Goal: Task Accomplishment & Management: Manage account settings

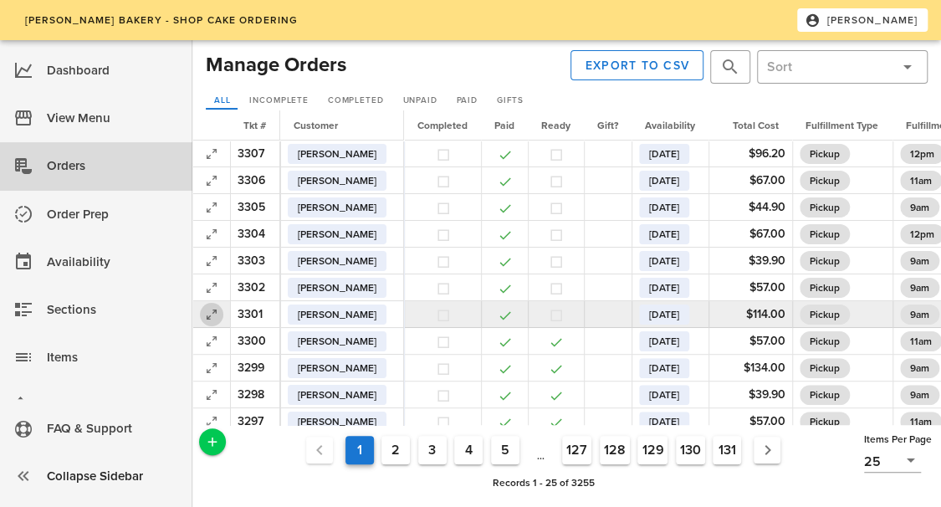
click at [212, 317] on icon "button" at bounding box center [212, 314] width 20 height 20
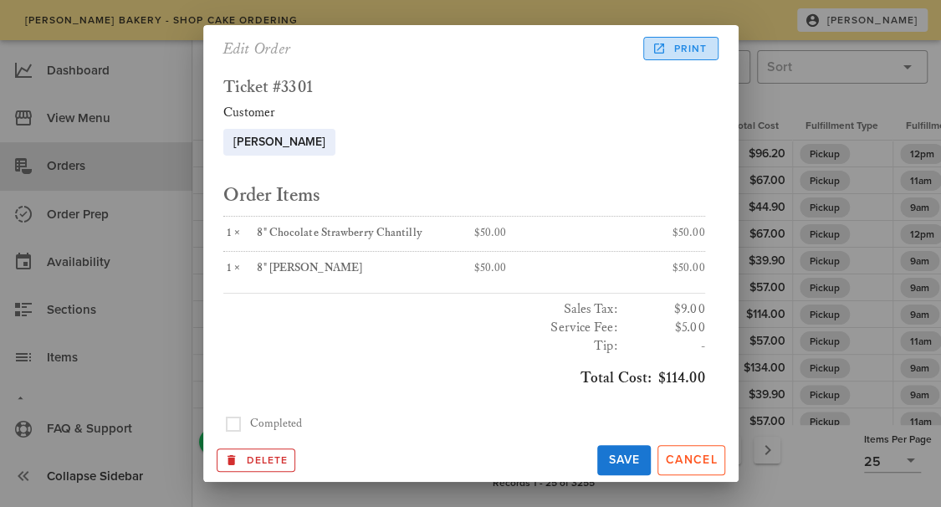
click at [673, 49] on span "Print" at bounding box center [681, 48] width 52 height 15
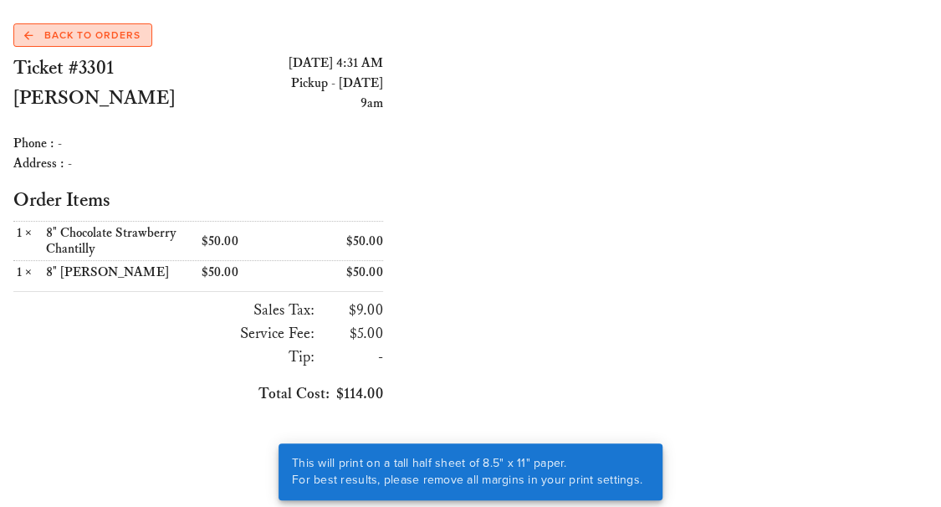
click at [94, 36] on span "Back to Orders" at bounding box center [82, 35] width 116 height 15
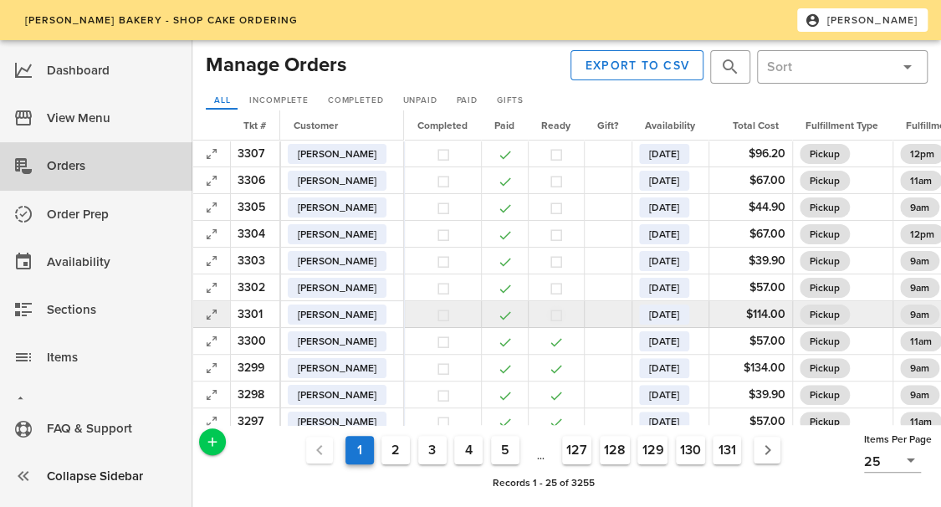
click at [564, 318] on button "button" at bounding box center [556, 315] width 15 height 15
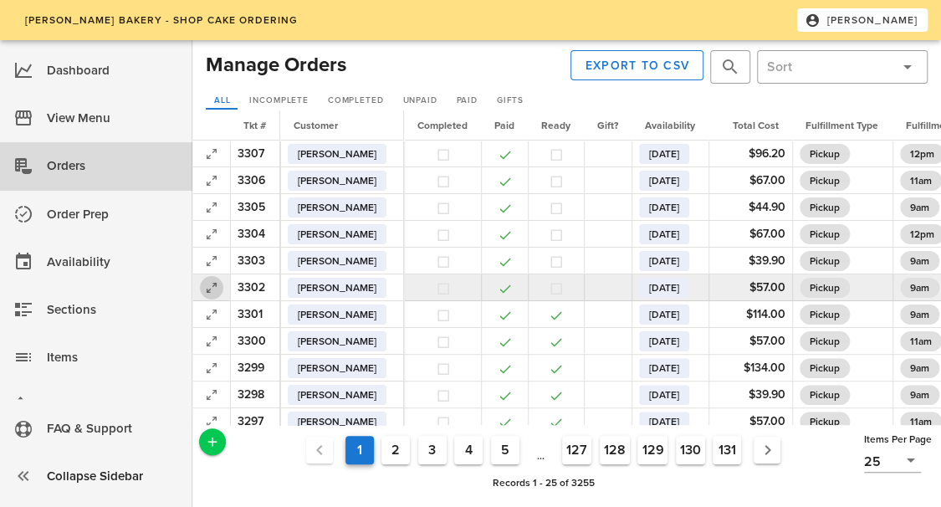
click at [215, 282] on icon "button" at bounding box center [212, 288] width 20 height 20
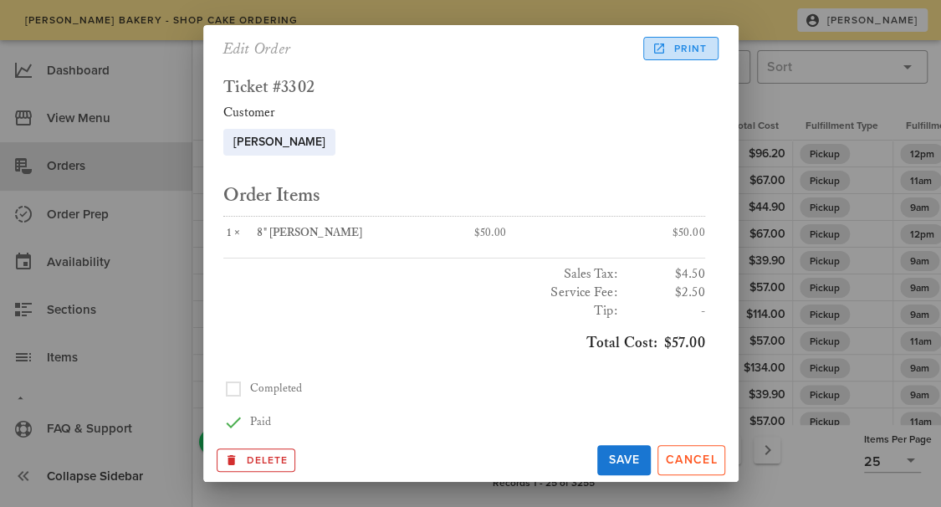
click at [684, 46] on span "Print" at bounding box center [681, 48] width 52 height 15
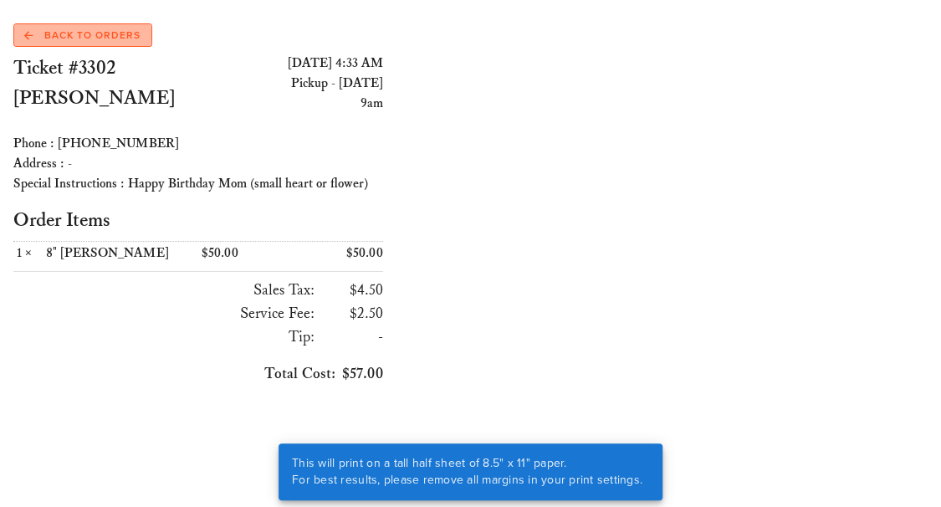
click at [90, 39] on span "Back to Orders" at bounding box center [82, 35] width 116 height 15
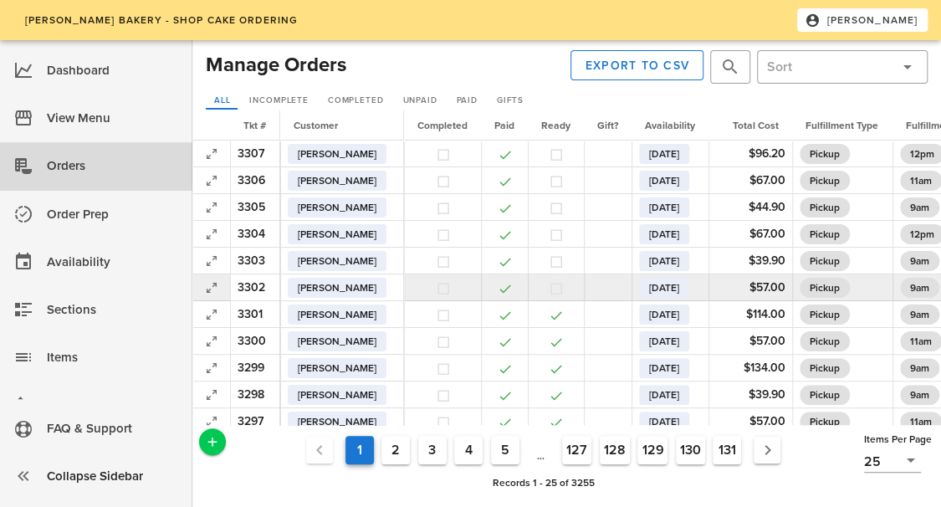
click at [564, 289] on button "button" at bounding box center [556, 288] width 15 height 15
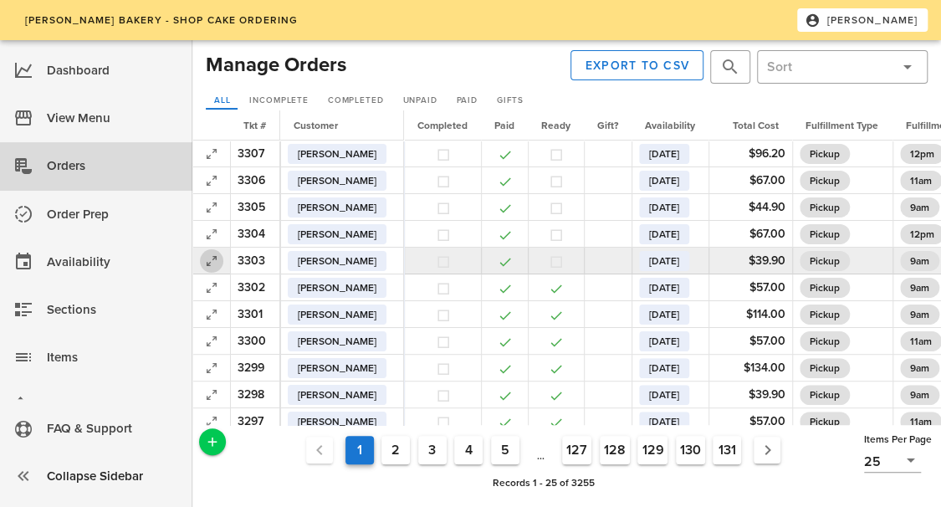
click at [201, 264] on span "button" at bounding box center [211, 261] width 23 height 20
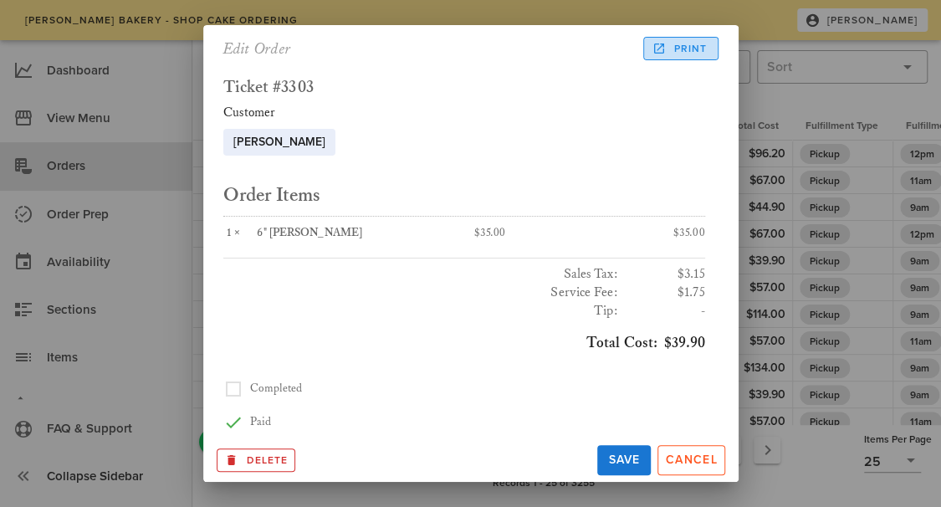
click at [673, 52] on span "Print" at bounding box center [681, 48] width 52 height 15
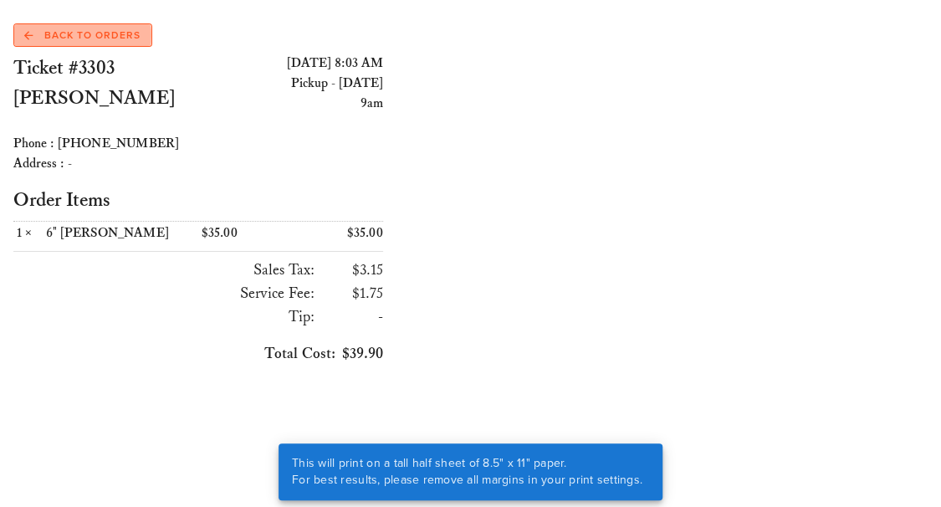
click at [107, 29] on span "Back to Orders" at bounding box center [82, 35] width 116 height 15
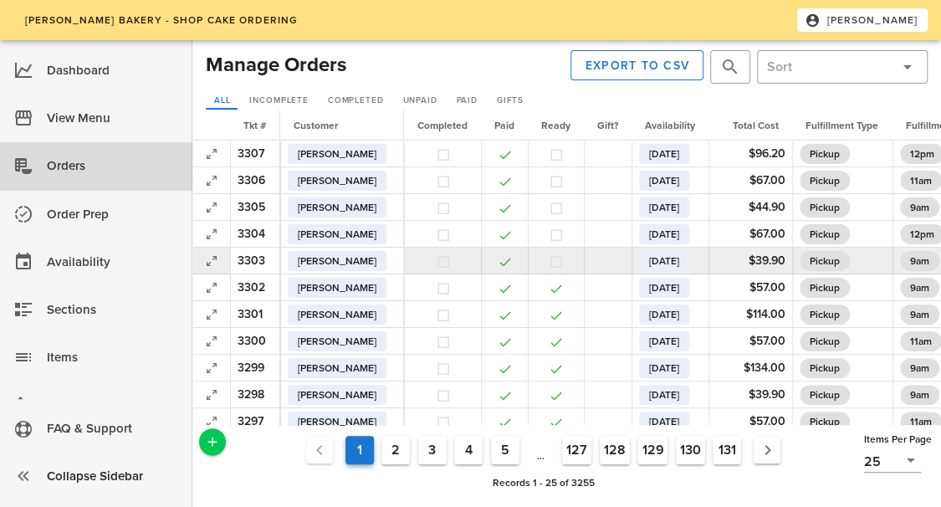
click at [566, 259] on td at bounding box center [556, 261] width 56 height 27
click at [564, 264] on button "button" at bounding box center [556, 261] width 15 height 15
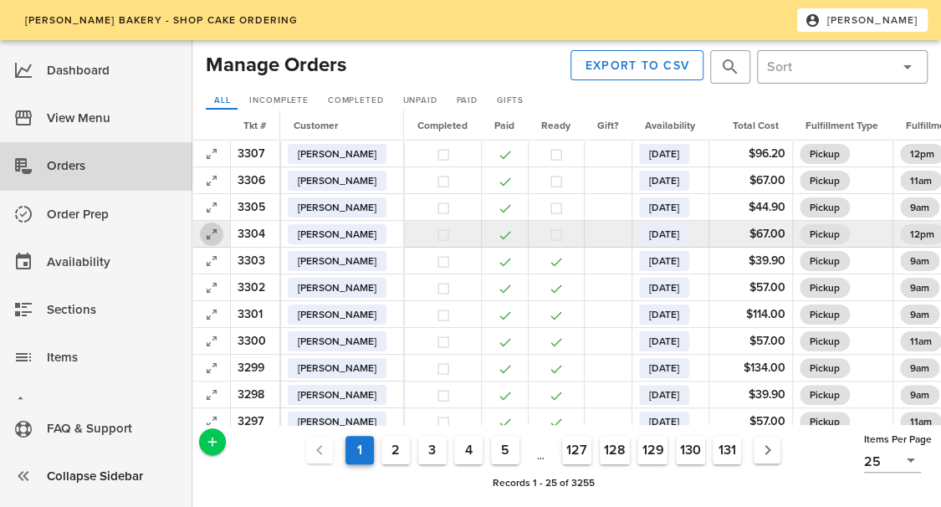
drag, startPoint x: 212, startPoint y: 230, endPoint x: 211, endPoint y: 243, distance: 13.4
click at [211, 243] on icon "button" at bounding box center [212, 234] width 20 height 20
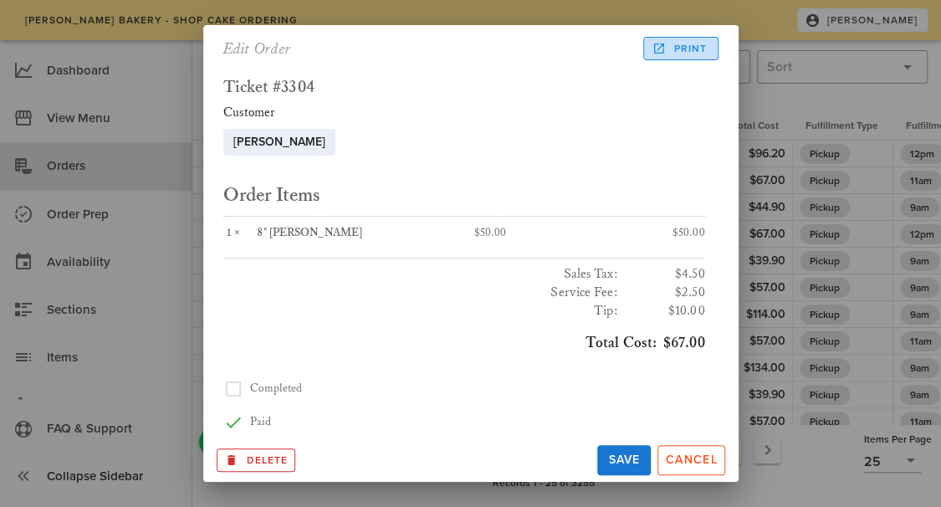
click at [678, 54] on span "Print" at bounding box center [681, 48] width 52 height 15
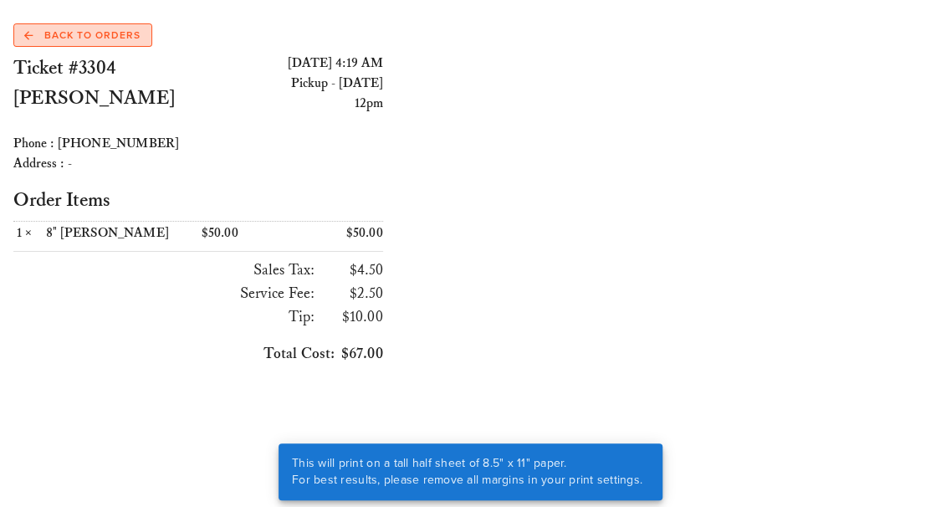
click at [125, 32] on span "Back to Orders" at bounding box center [82, 35] width 116 height 15
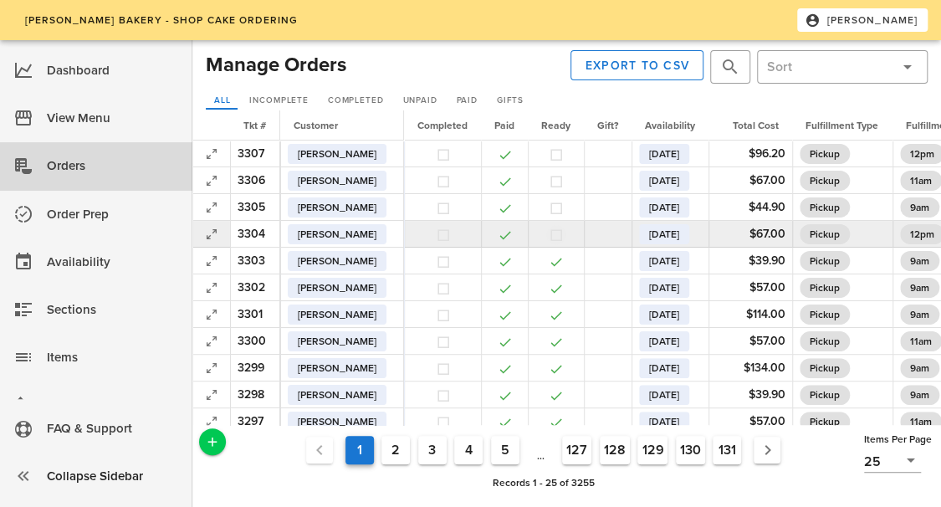
click at [564, 234] on button "button" at bounding box center [556, 235] width 15 height 15
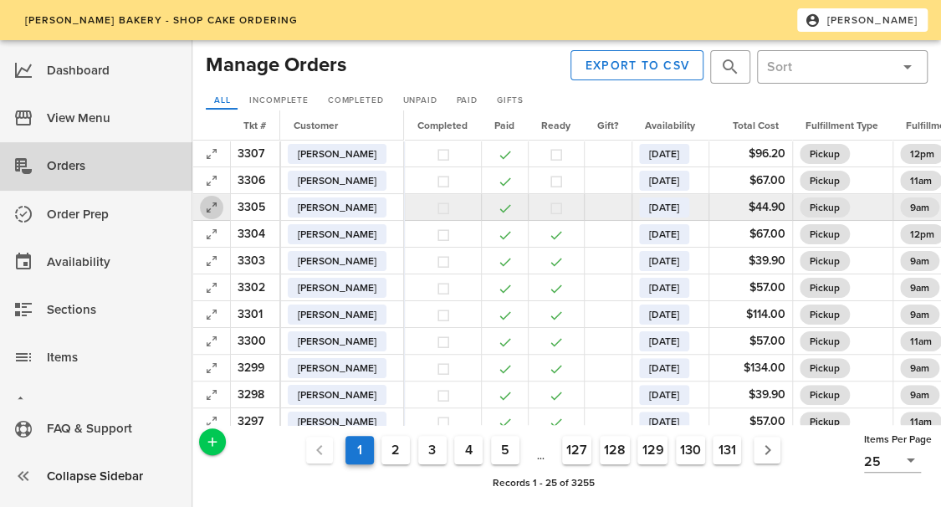
click at [212, 208] on icon "button" at bounding box center [212, 207] width 20 height 20
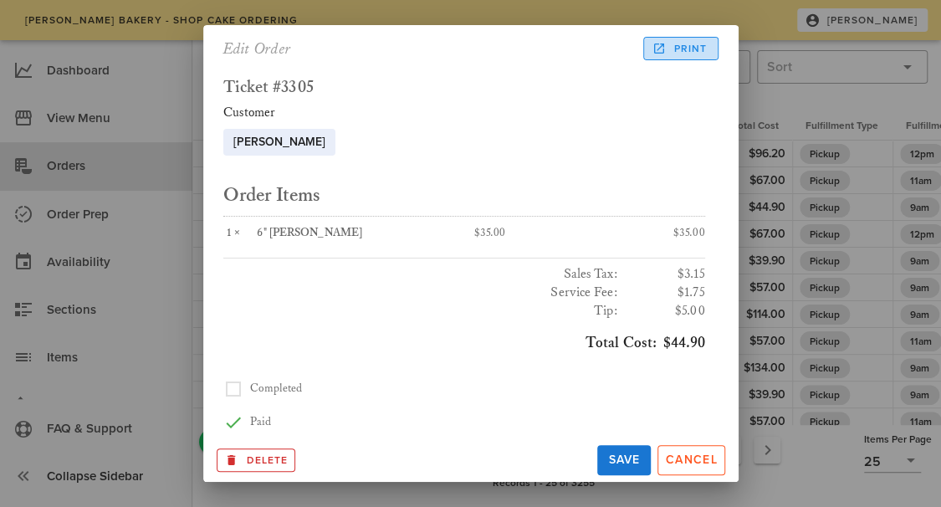
click at [684, 44] on span "Print" at bounding box center [681, 48] width 52 height 15
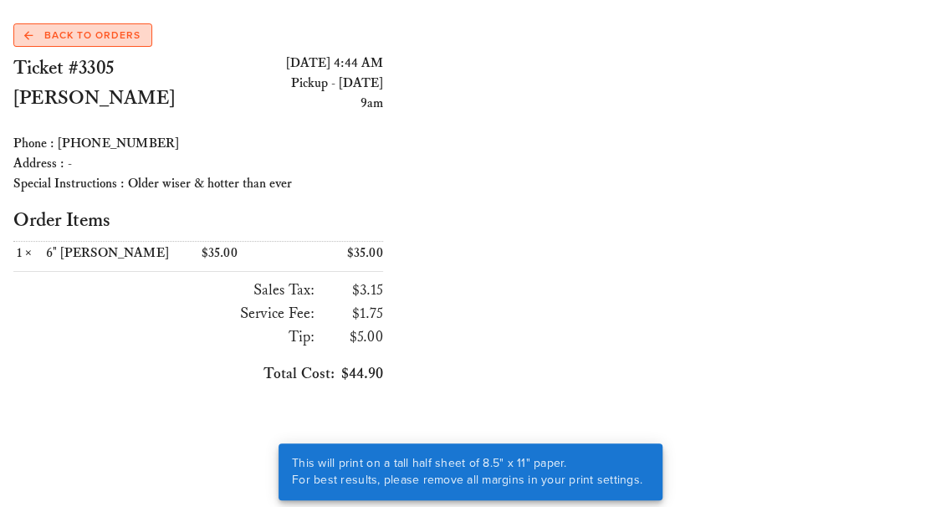
click at [115, 44] on link "Back to Orders" at bounding box center [82, 34] width 139 height 23
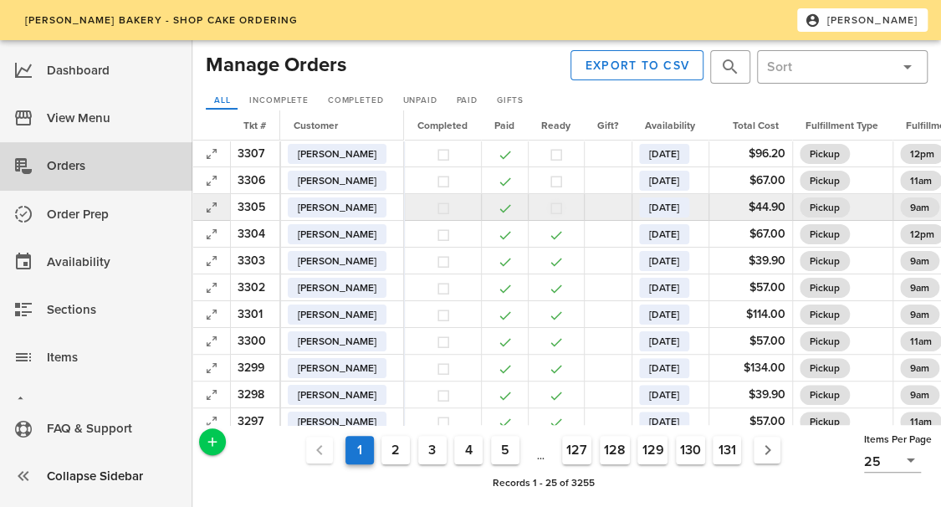
click at [564, 212] on button "button" at bounding box center [556, 208] width 15 height 15
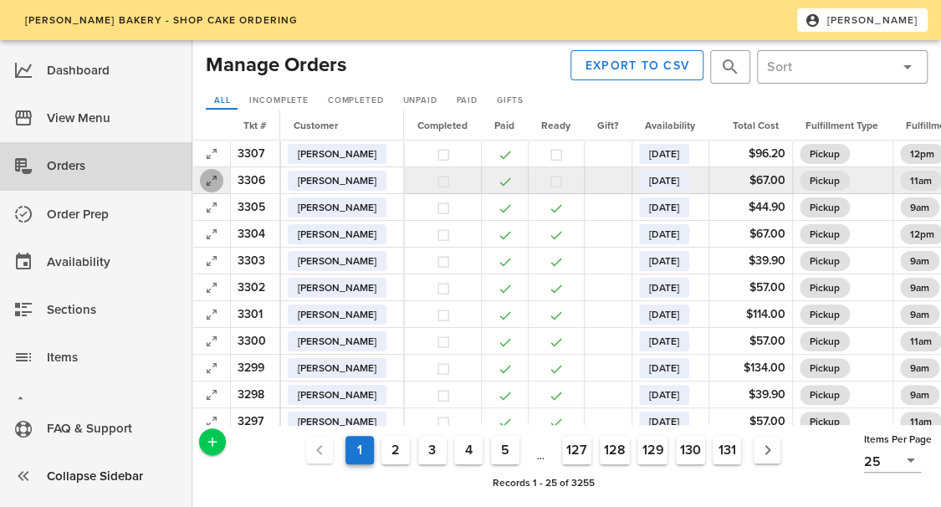
click at [210, 187] on icon "button" at bounding box center [212, 181] width 20 height 20
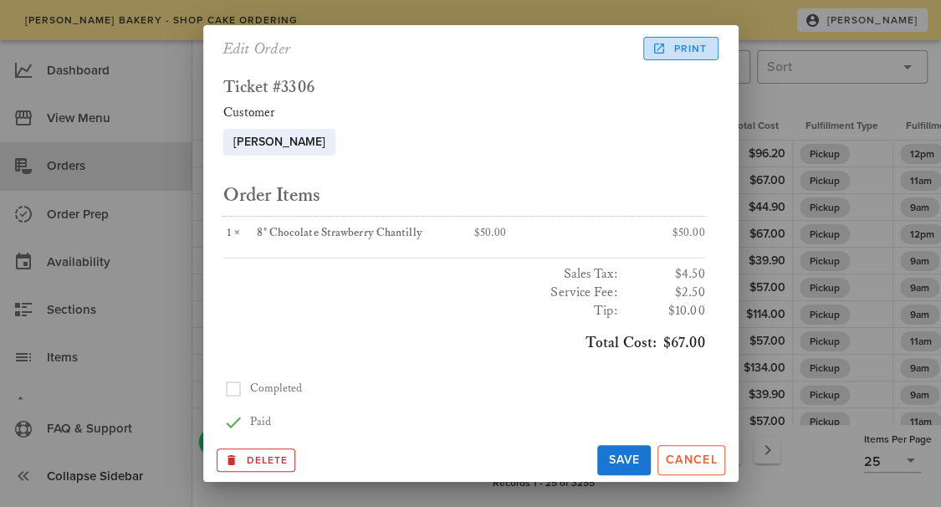
click at [680, 49] on span "Print" at bounding box center [681, 48] width 52 height 15
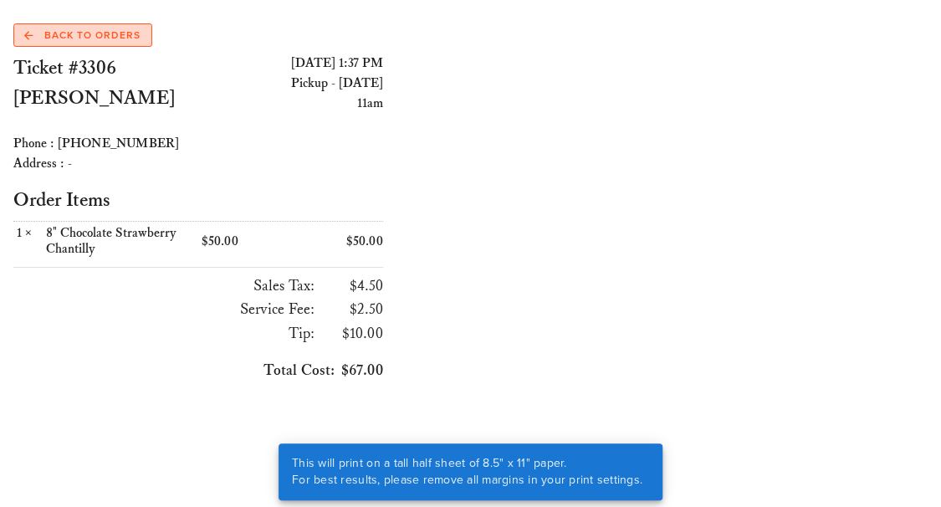
click at [104, 27] on link "Back to Orders" at bounding box center [82, 34] width 139 height 23
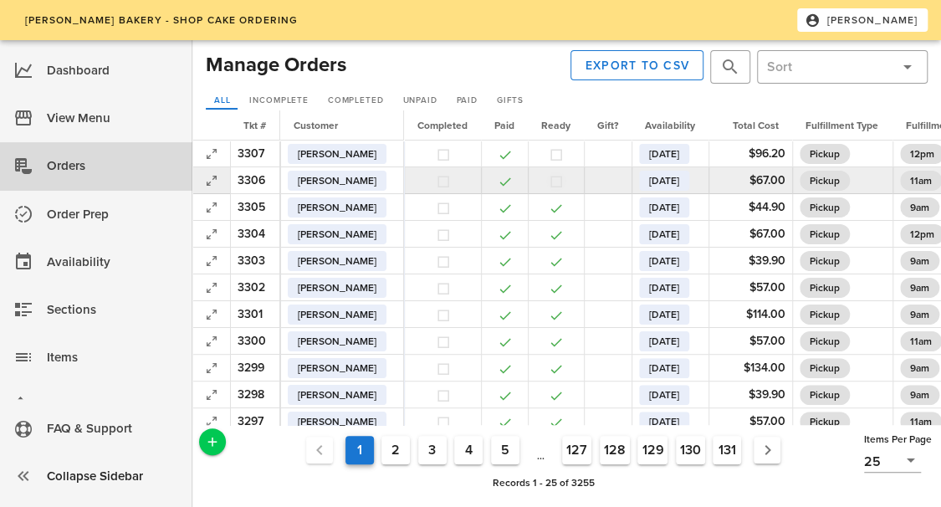
click at [564, 179] on button "button" at bounding box center [556, 181] width 15 height 15
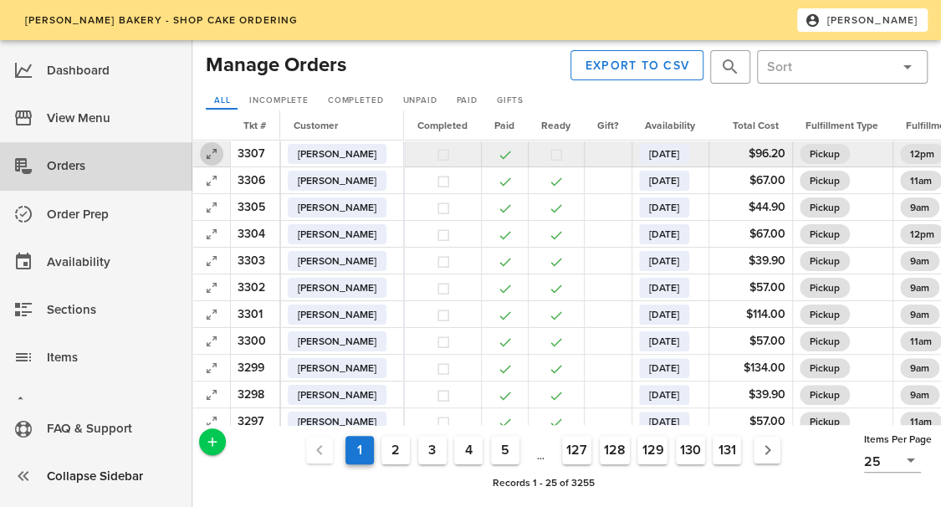
click at [214, 148] on icon "button" at bounding box center [212, 154] width 20 height 20
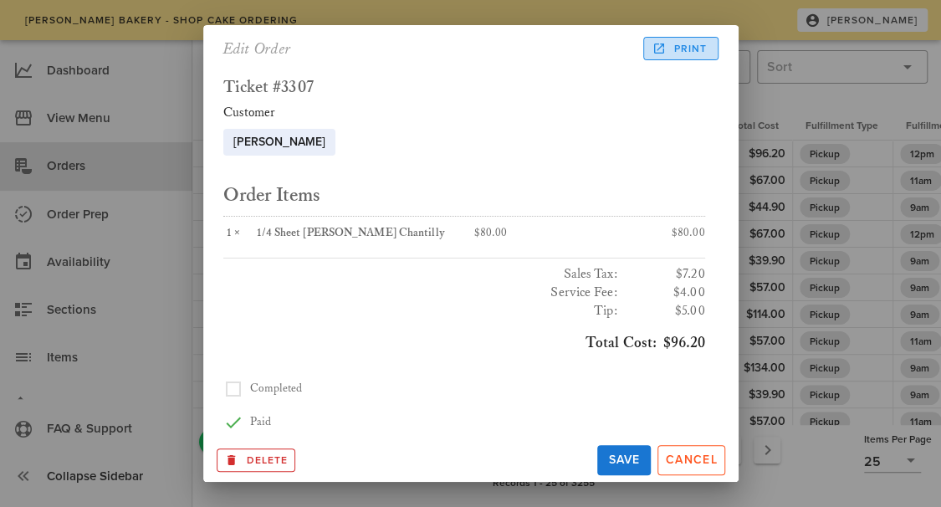
click at [688, 43] on span "Print" at bounding box center [681, 48] width 52 height 15
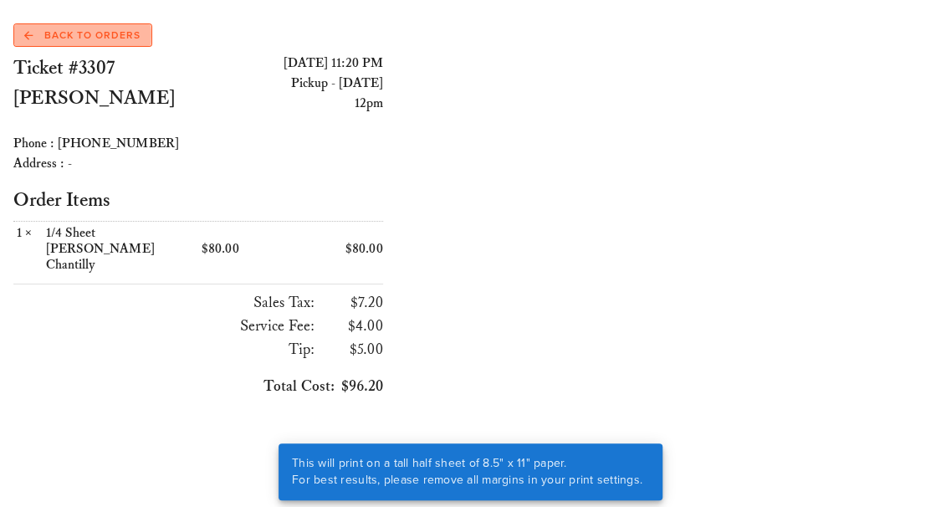
click at [105, 28] on span "Back to Orders" at bounding box center [82, 35] width 116 height 15
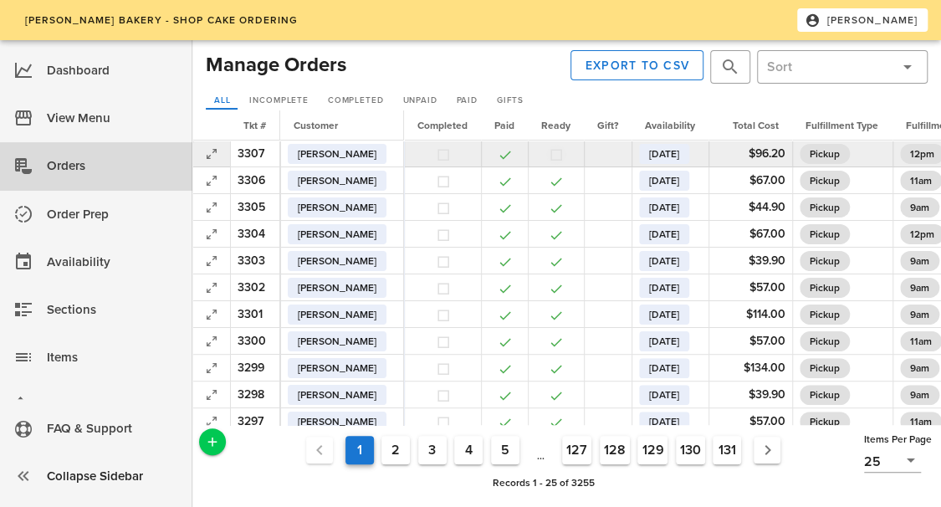
click at [564, 154] on button "button" at bounding box center [556, 154] width 15 height 15
